Goal: Information Seeking & Learning: Learn about a topic

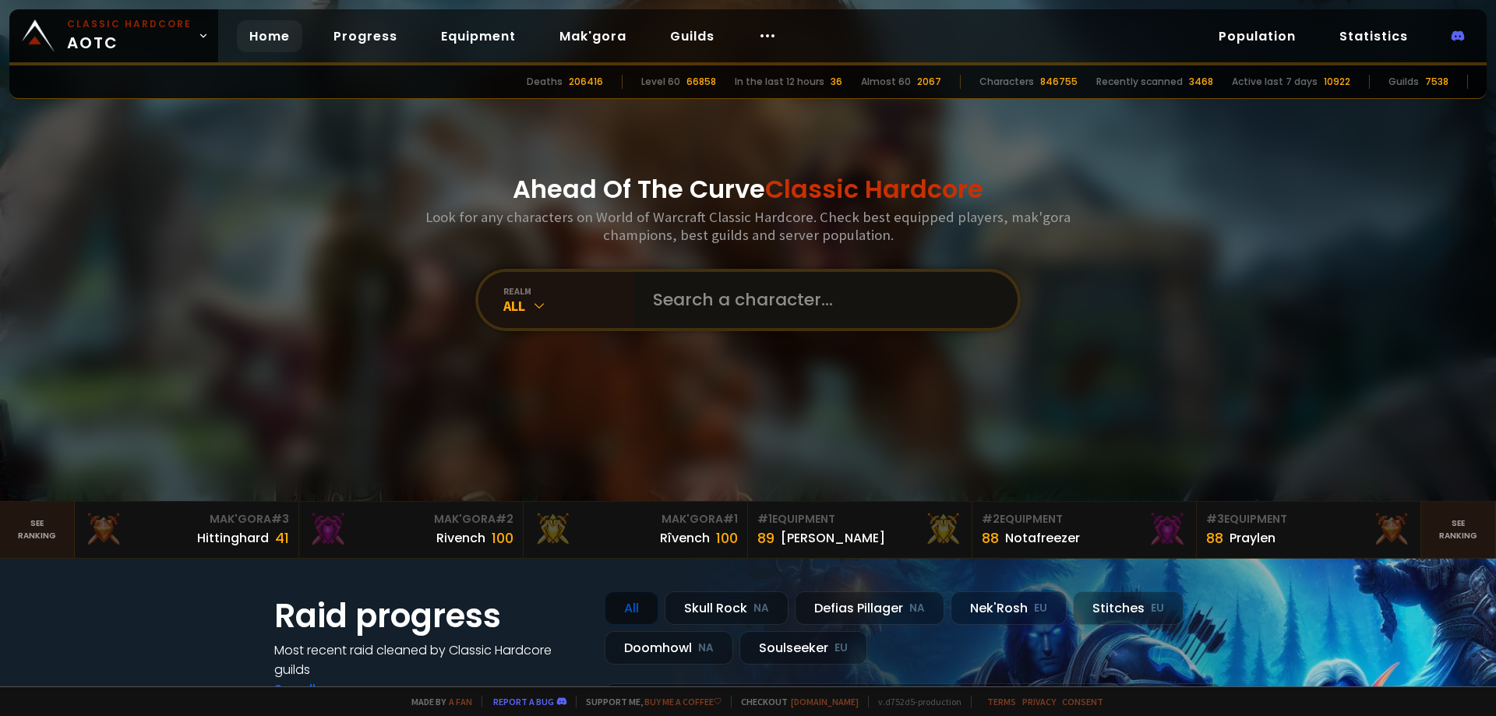
click at [767, 312] on input "text" at bounding box center [821, 300] width 355 height 56
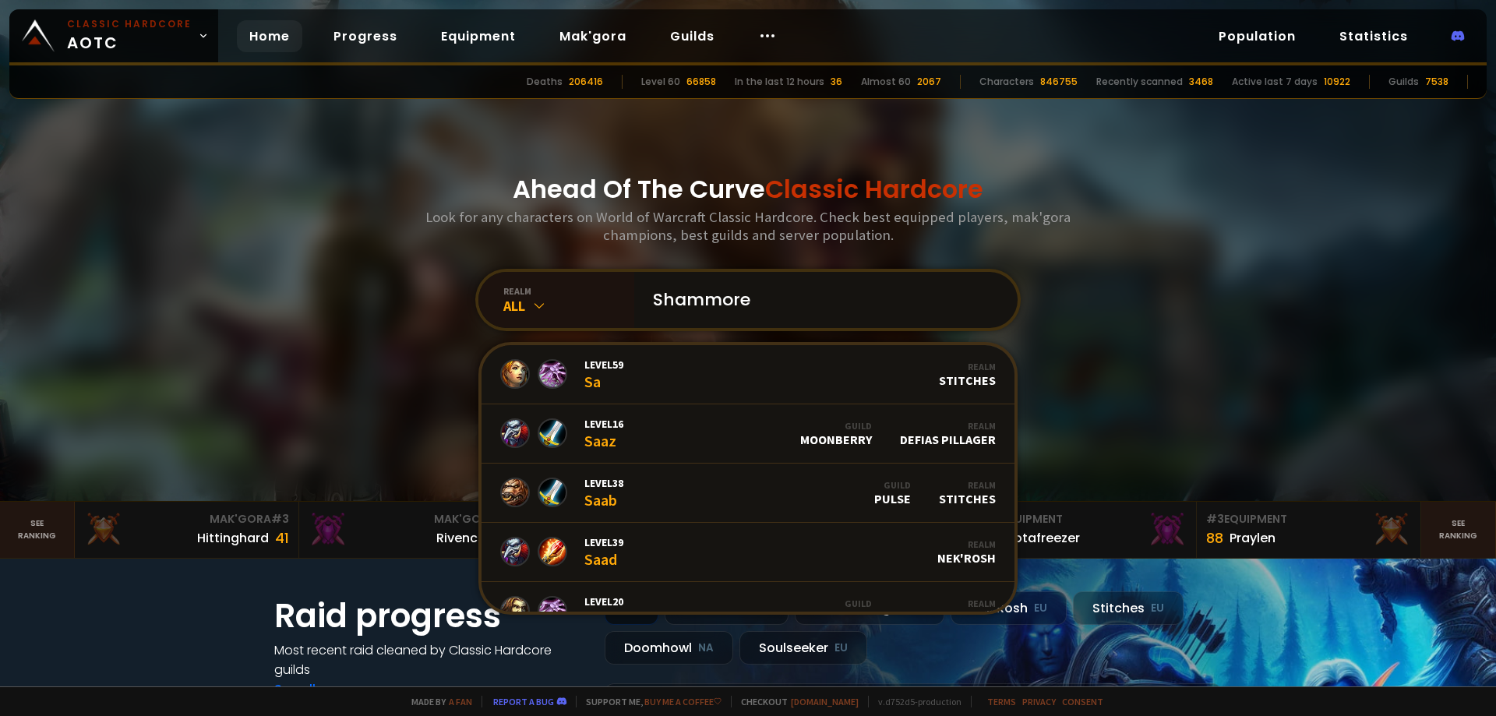
type input "Shammoren"
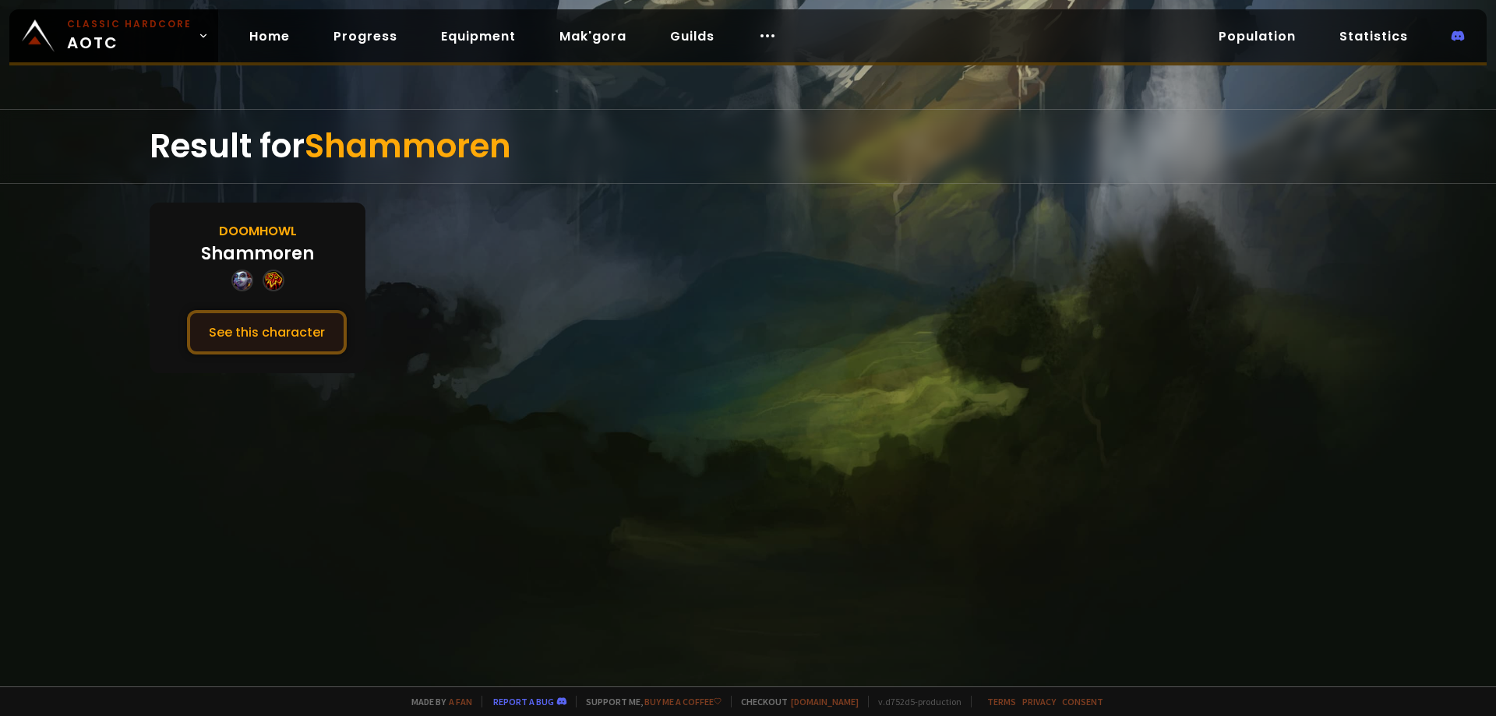
click at [263, 325] on button "See this character" at bounding box center [267, 332] width 160 height 44
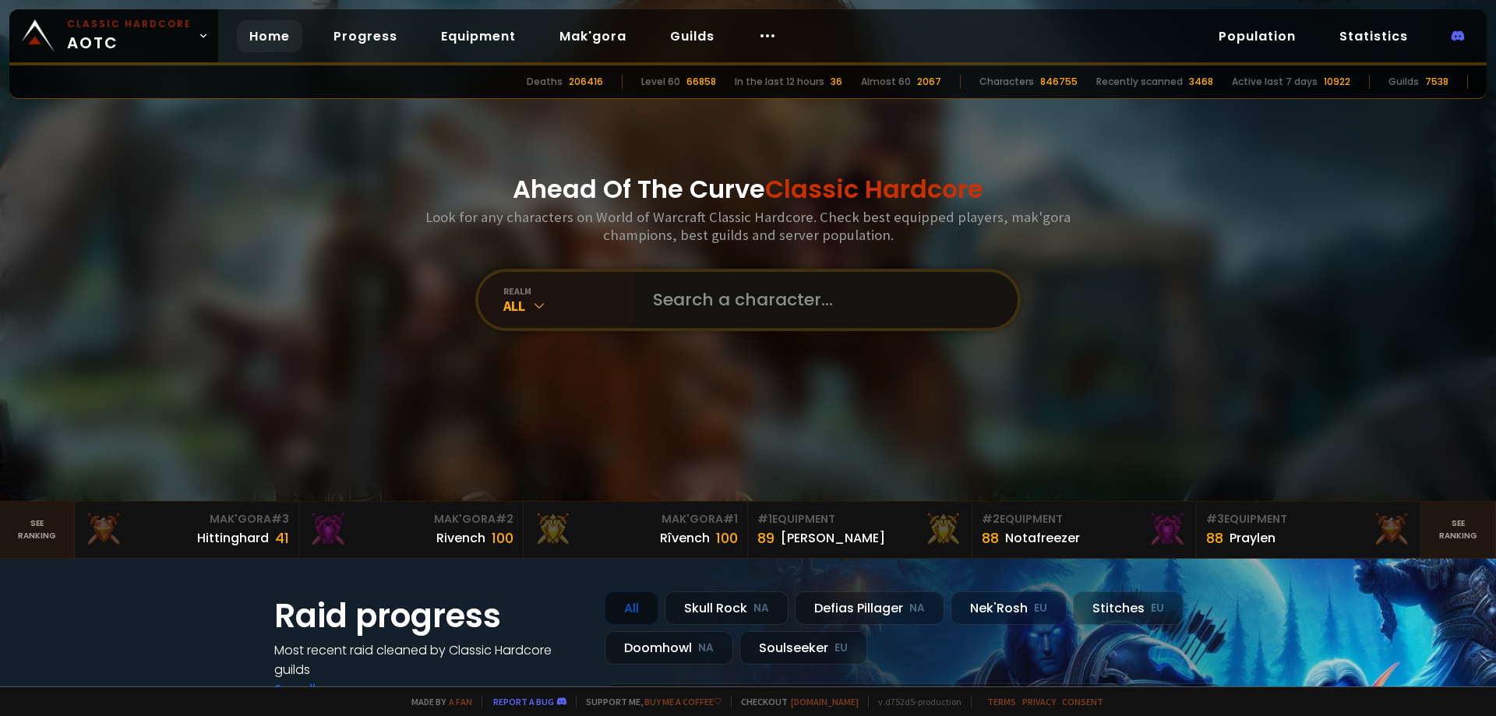
click at [711, 293] on input "text" at bounding box center [821, 300] width 355 height 56
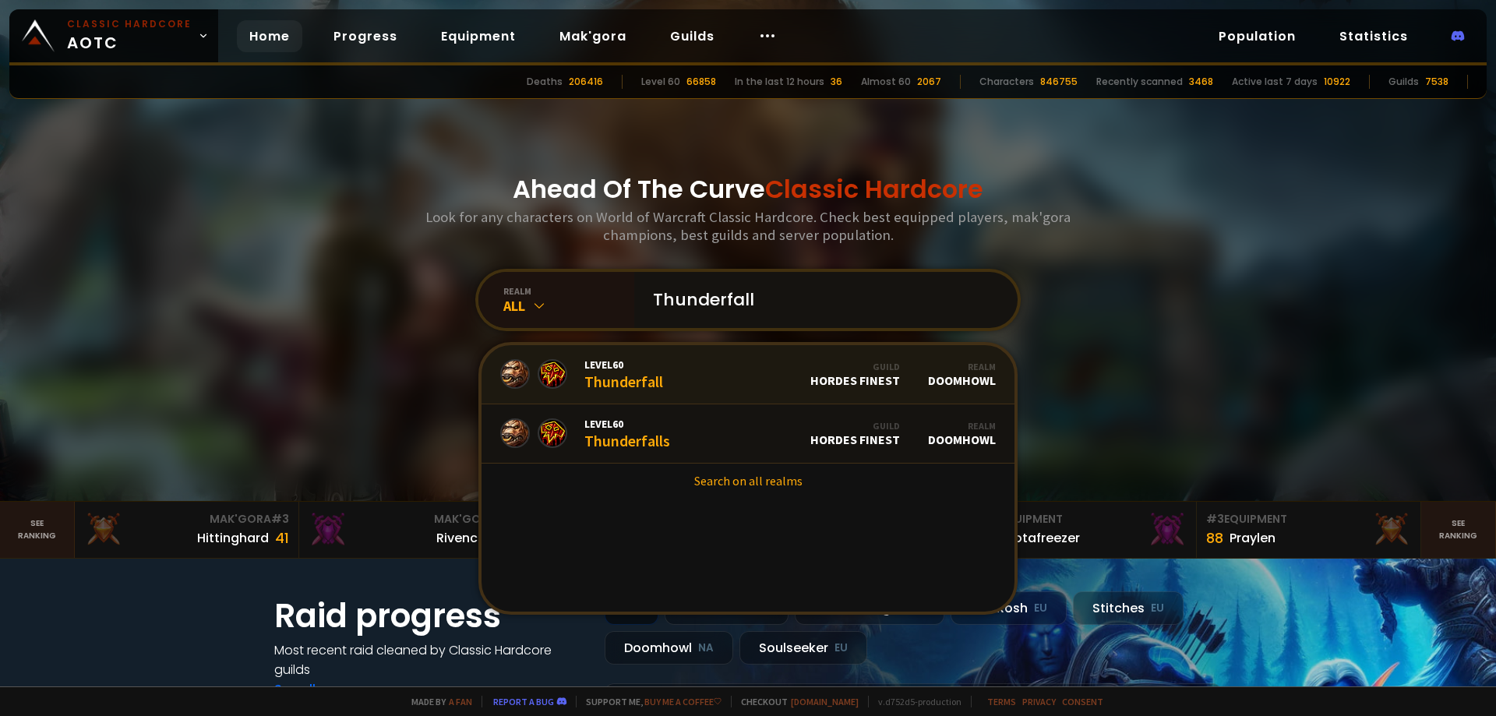
type input "Thunderfall"
click at [735, 361] on link "Level 60 Thunderfall Guild Hordes Finest Realm Doomhowl" at bounding box center [747, 374] width 533 height 59
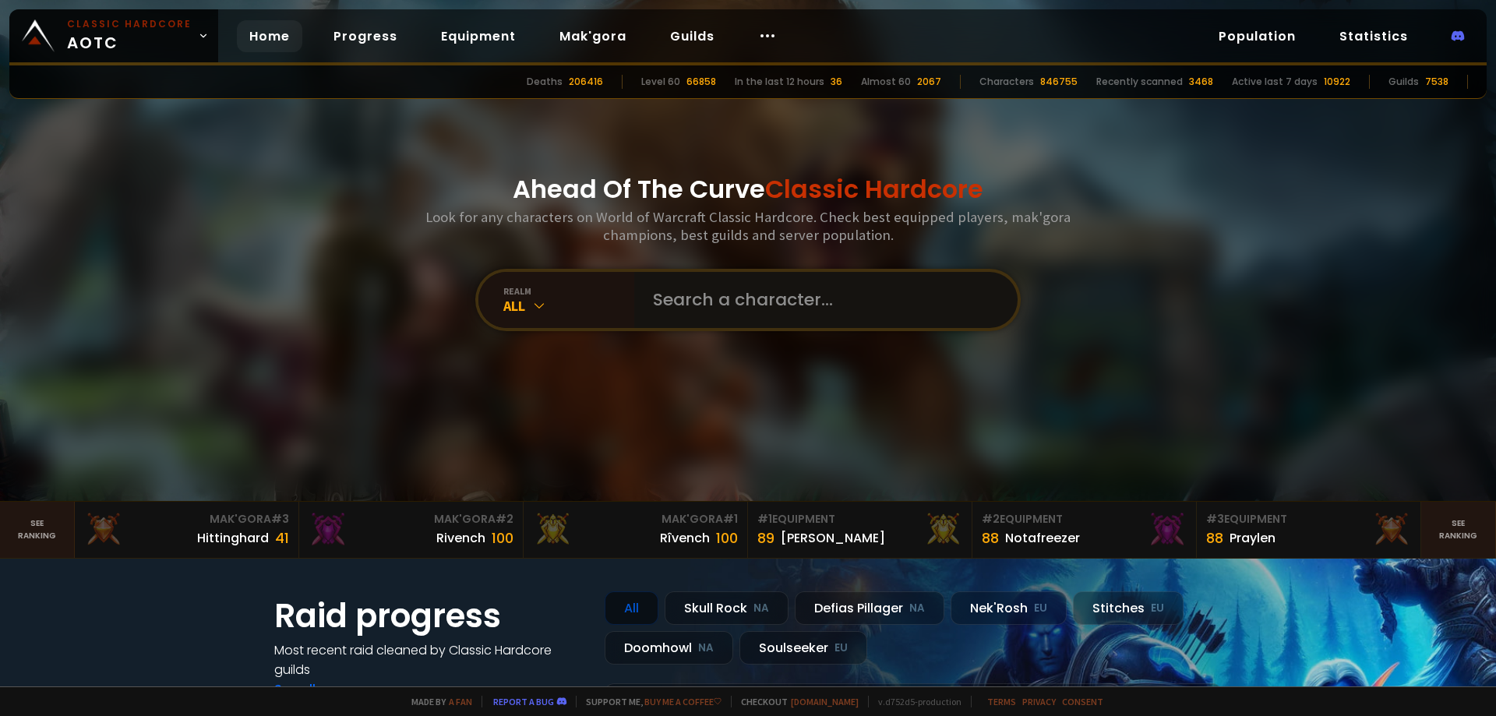
click at [739, 304] on input "text" at bounding box center [821, 300] width 355 height 56
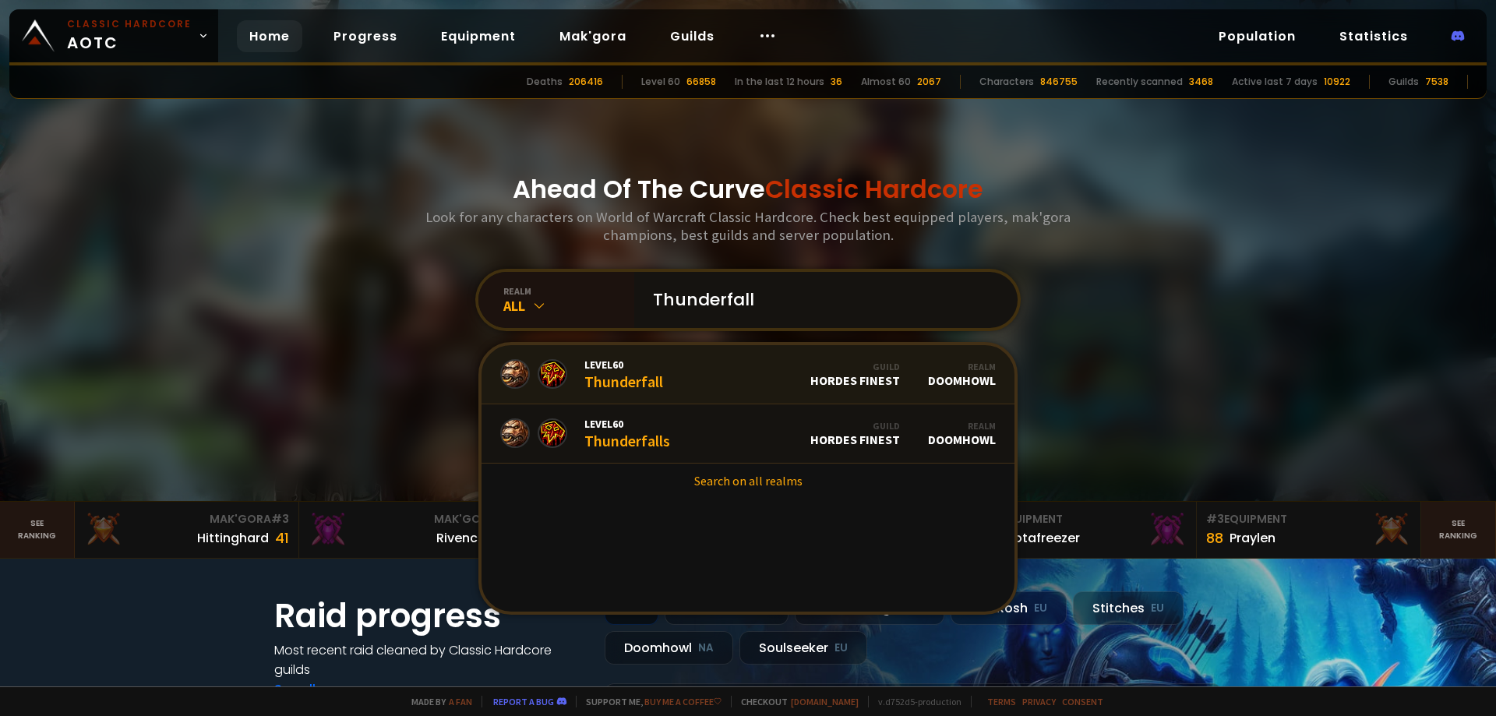
type input "Thunderfall"
click at [749, 383] on link "Level 60 Thunderfall Guild Hordes Finest Realm Doomhowl" at bounding box center [747, 374] width 533 height 59
click at [735, 445] on link "Level 60 Thunderfalls Guild Hordes Finest Realm Doomhowl" at bounding box center [747, 433] width 533 height 59
